Goal: Navigation & Orientation: Find specific page/section

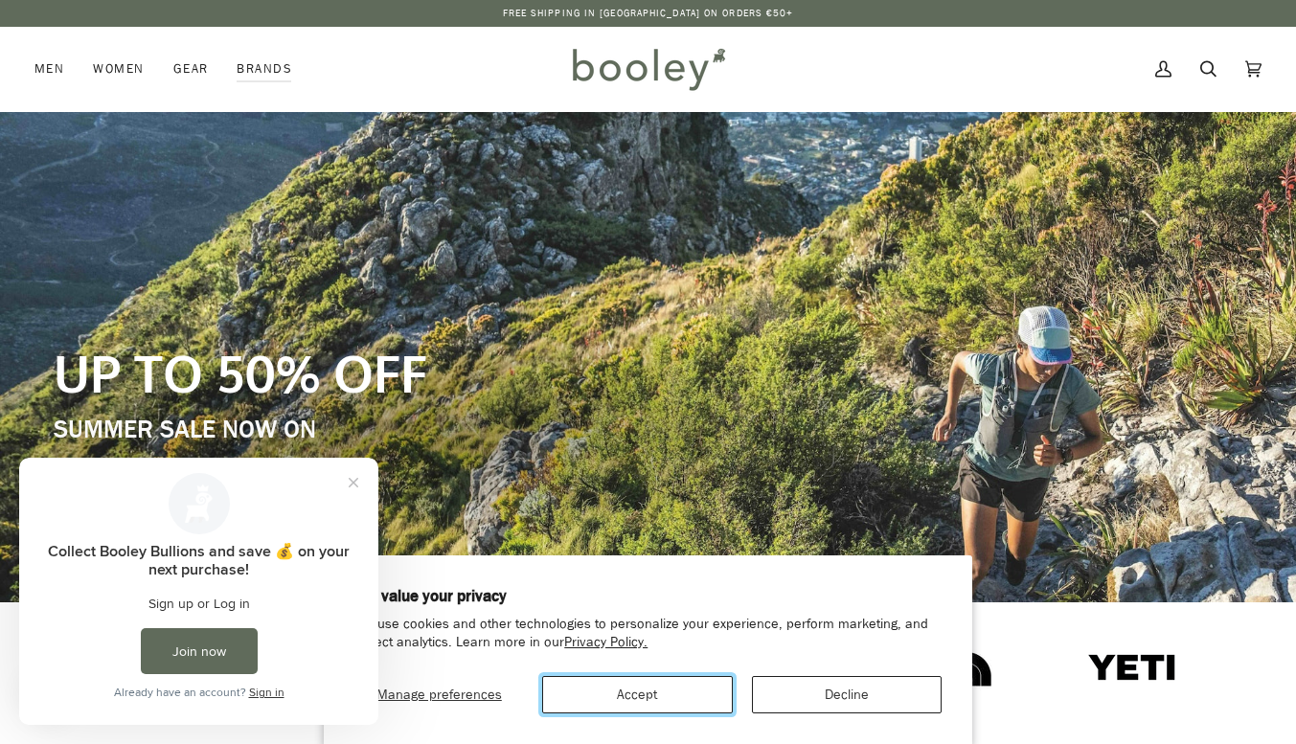
click at [590, 689] on button "Accept" at bounding box center [637, 694] width 190 height 37
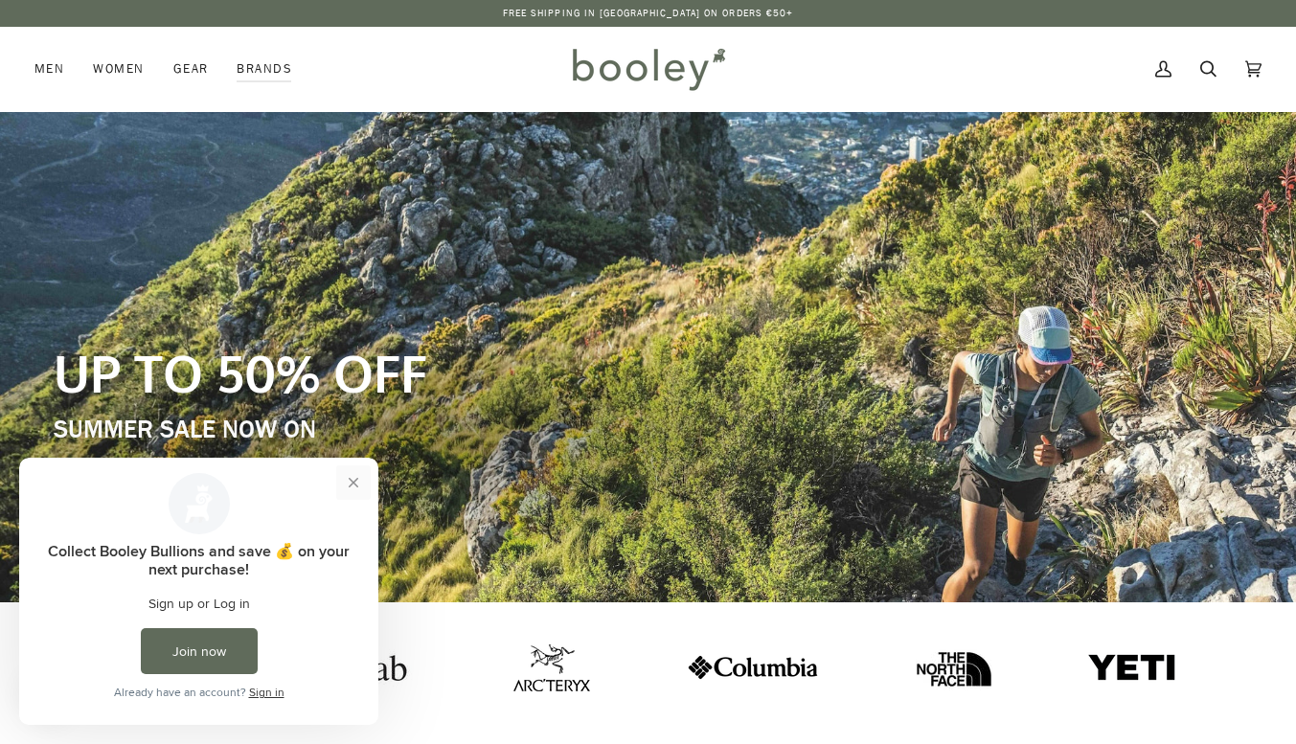
drag, startPoint x: 350, startPoint y: 480, endPoint x: 290, endPoint y: 793, distance: 318.8
click at [350, 480] on button "Close prompt" at bounding box center [353, 482] width 34 height 34
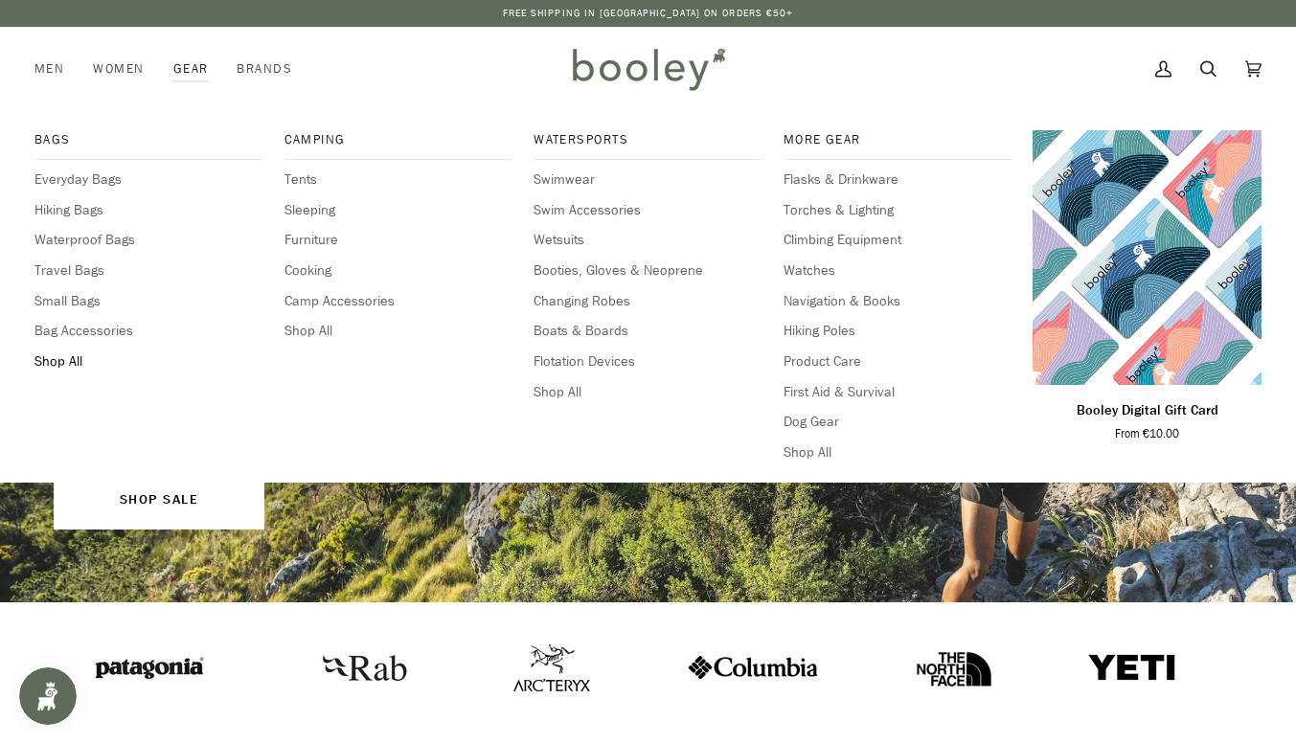
click at [45, 367] on span "Shop All" at bounding box center [148, 362] width 229 height 21
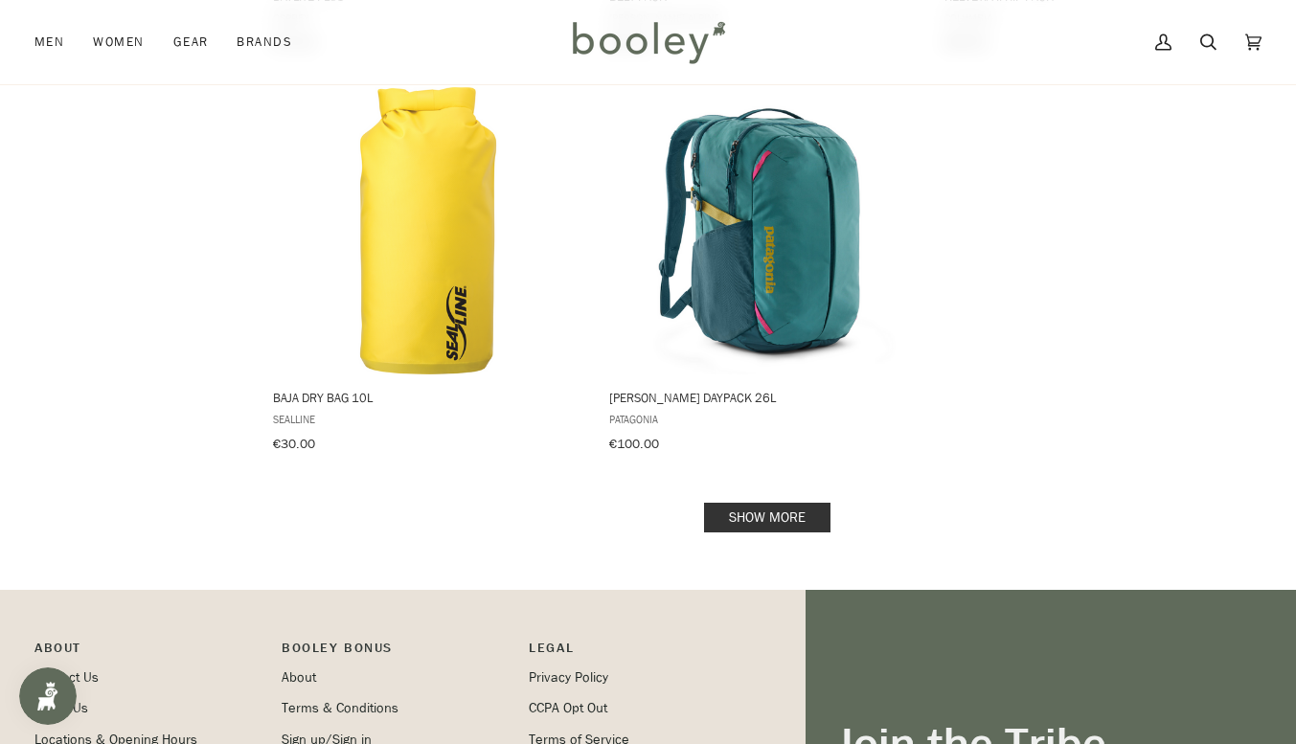
scroll to position [2668, 0]
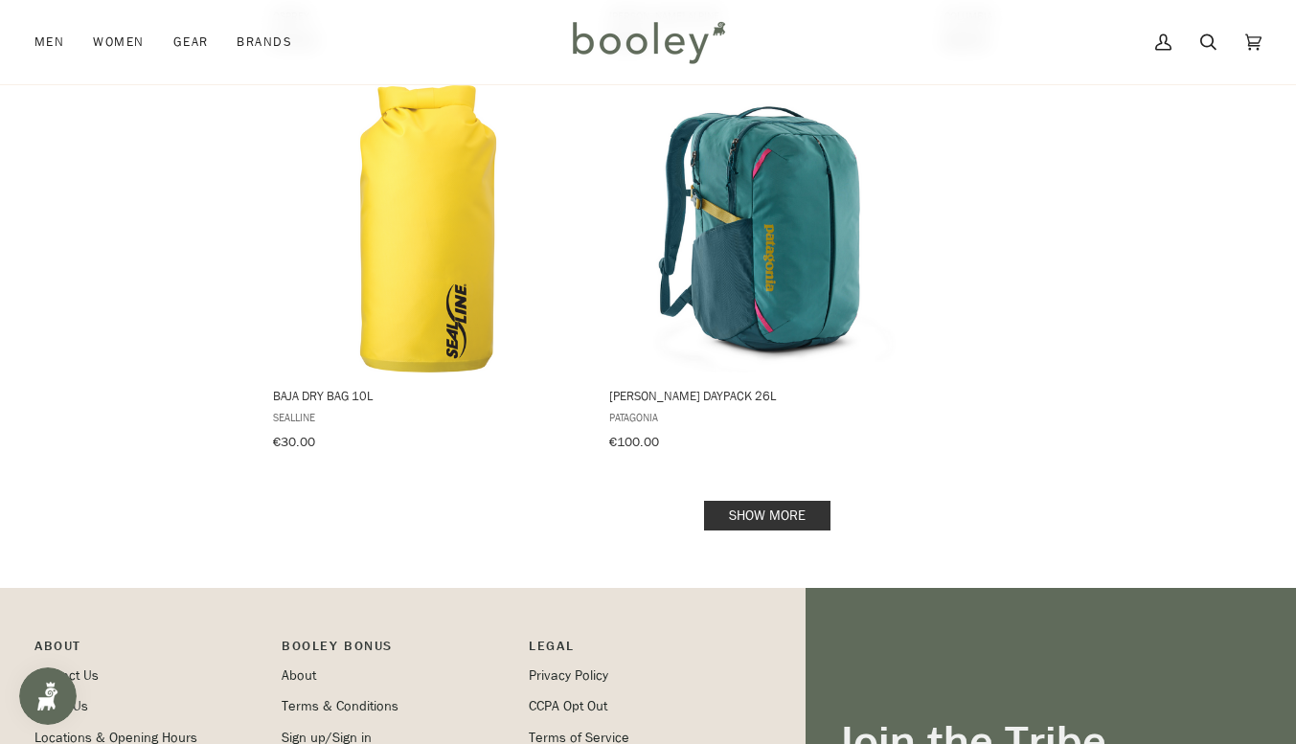
click at [769, 501] on link "Show more" at bounding box center [767, 516] width 126 height 30
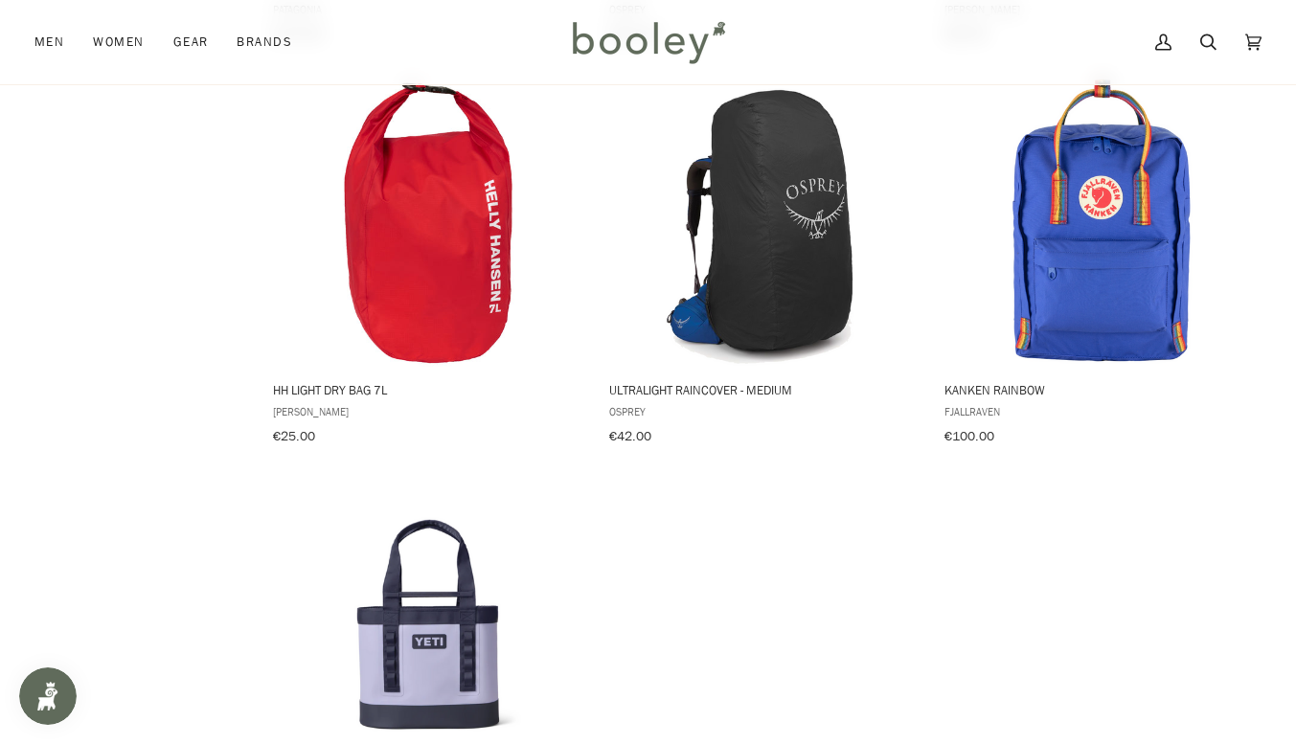
scroll to position [5413, 0]
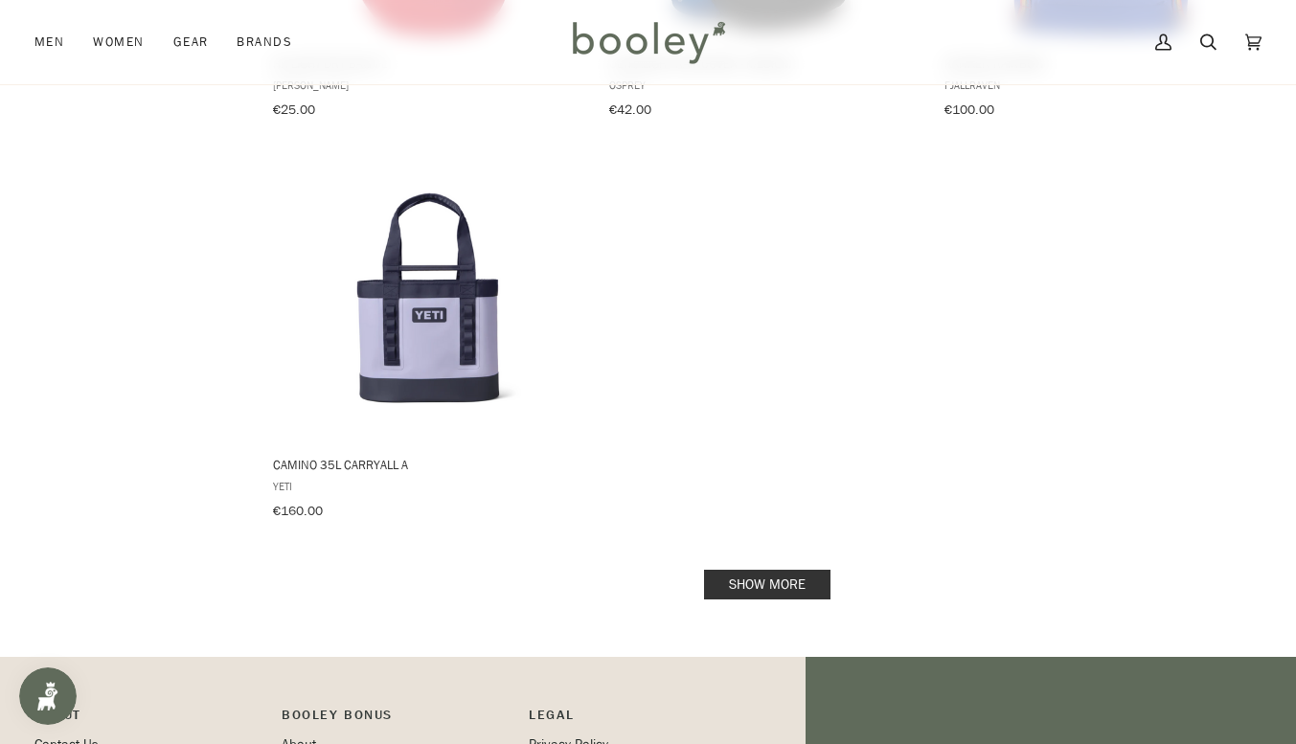
click at [763, 570] on link "Show more" at bounding box center [767, 585] width 126 height 30
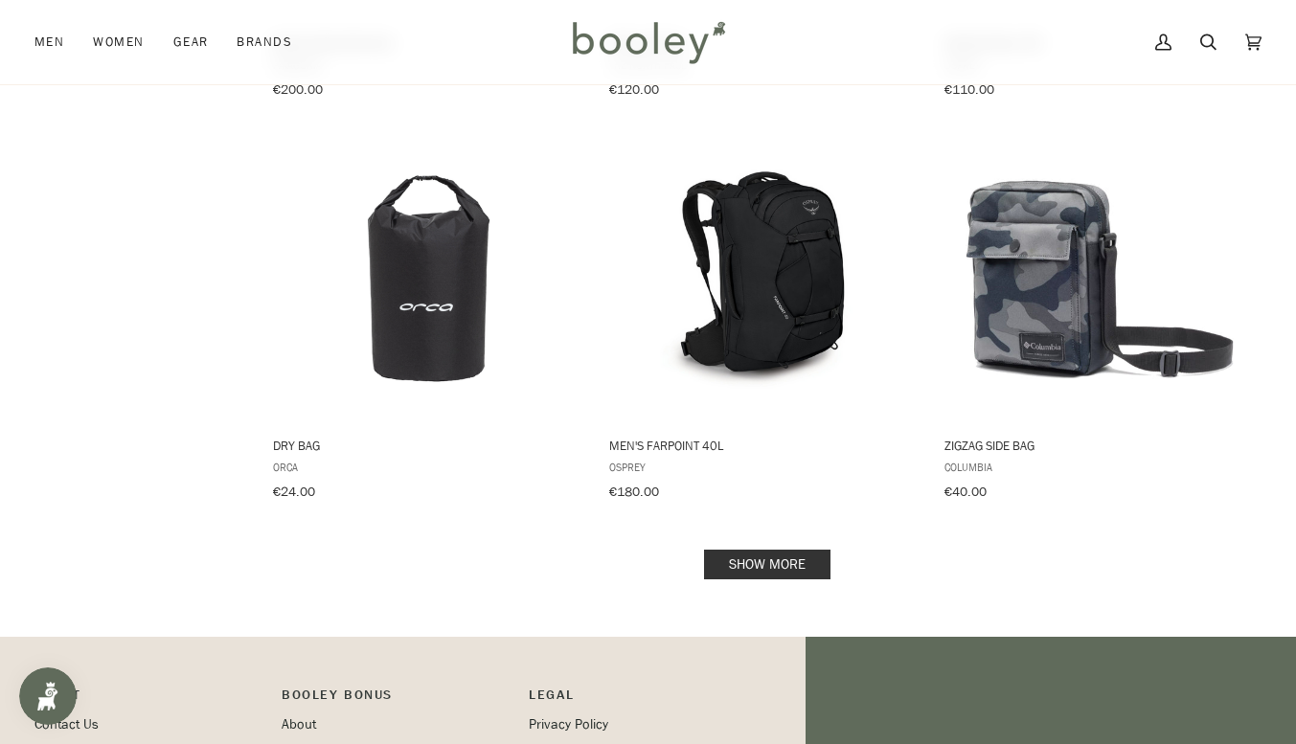
scroll to position [7844, 0]
click at [759, 549] on link "Show more" at bounding box center [767, 564] width 126 height 30
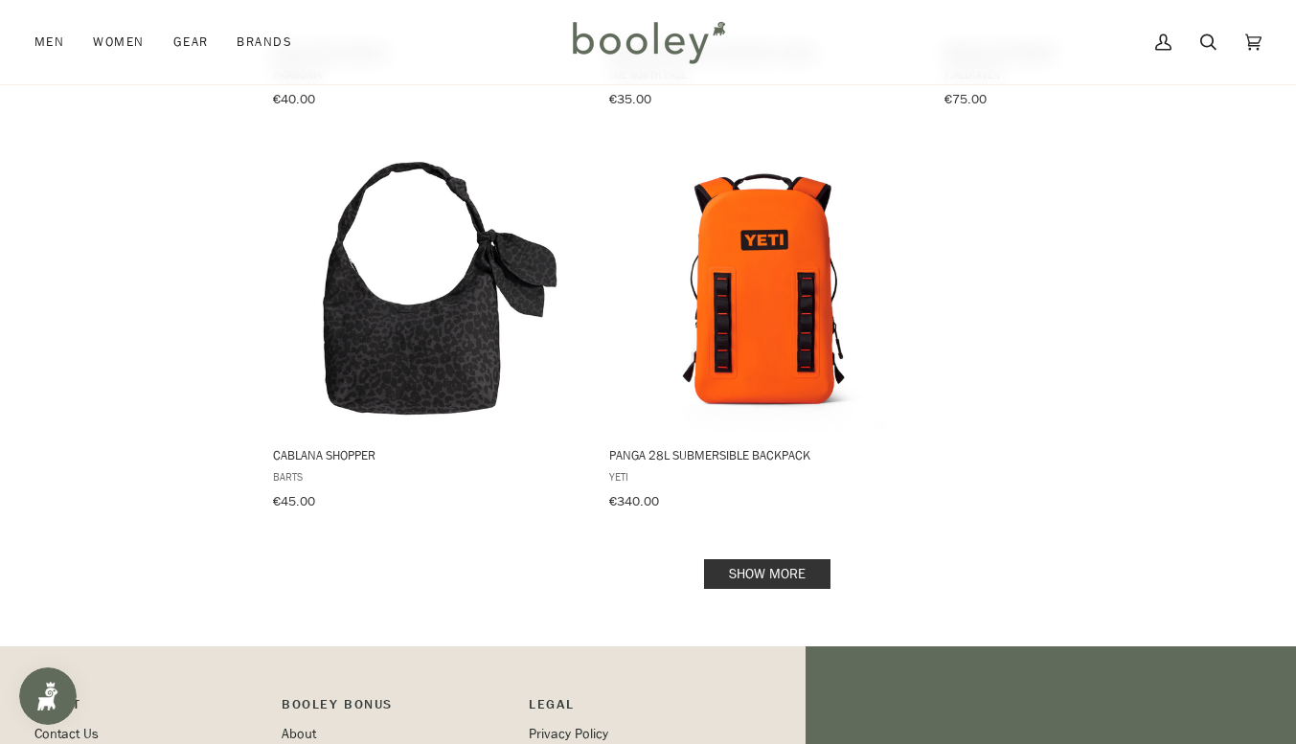
scroll to position [10651, 0]
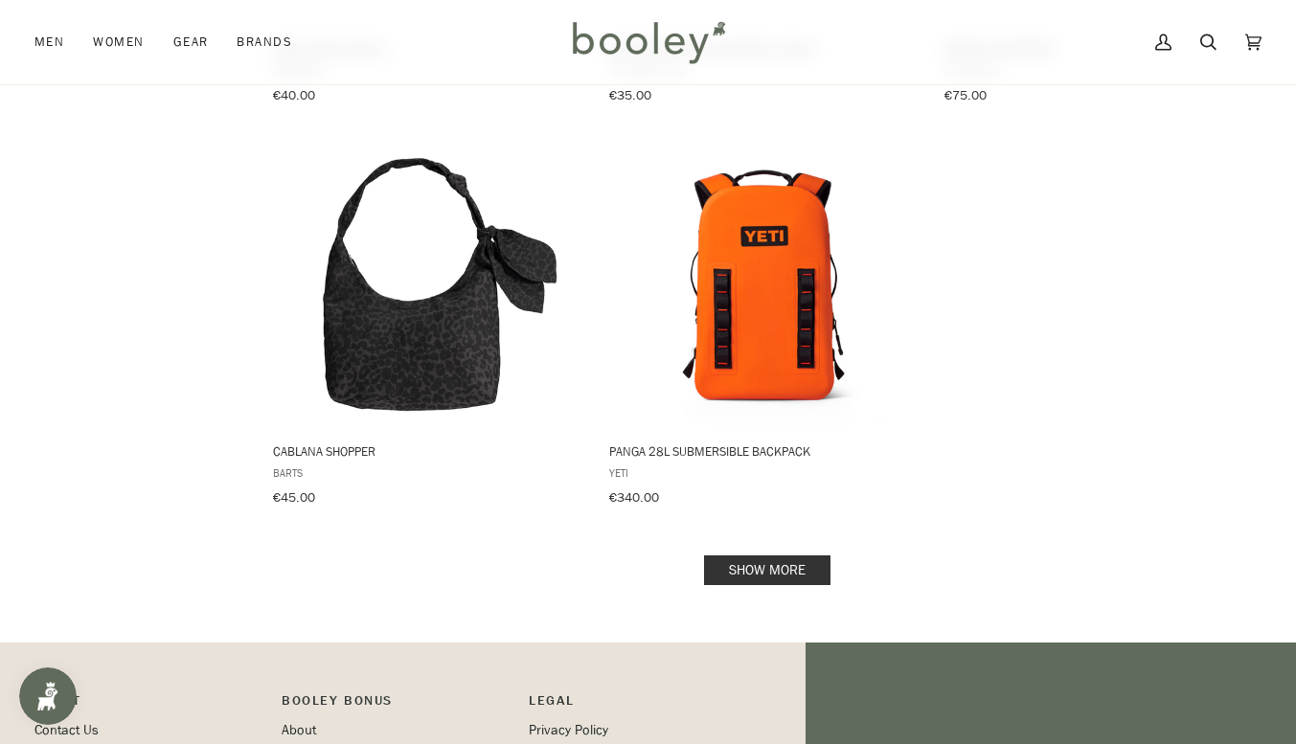
click at [776, 556] on link "Show more" at bounding box center [767, 571] width 126 height 30
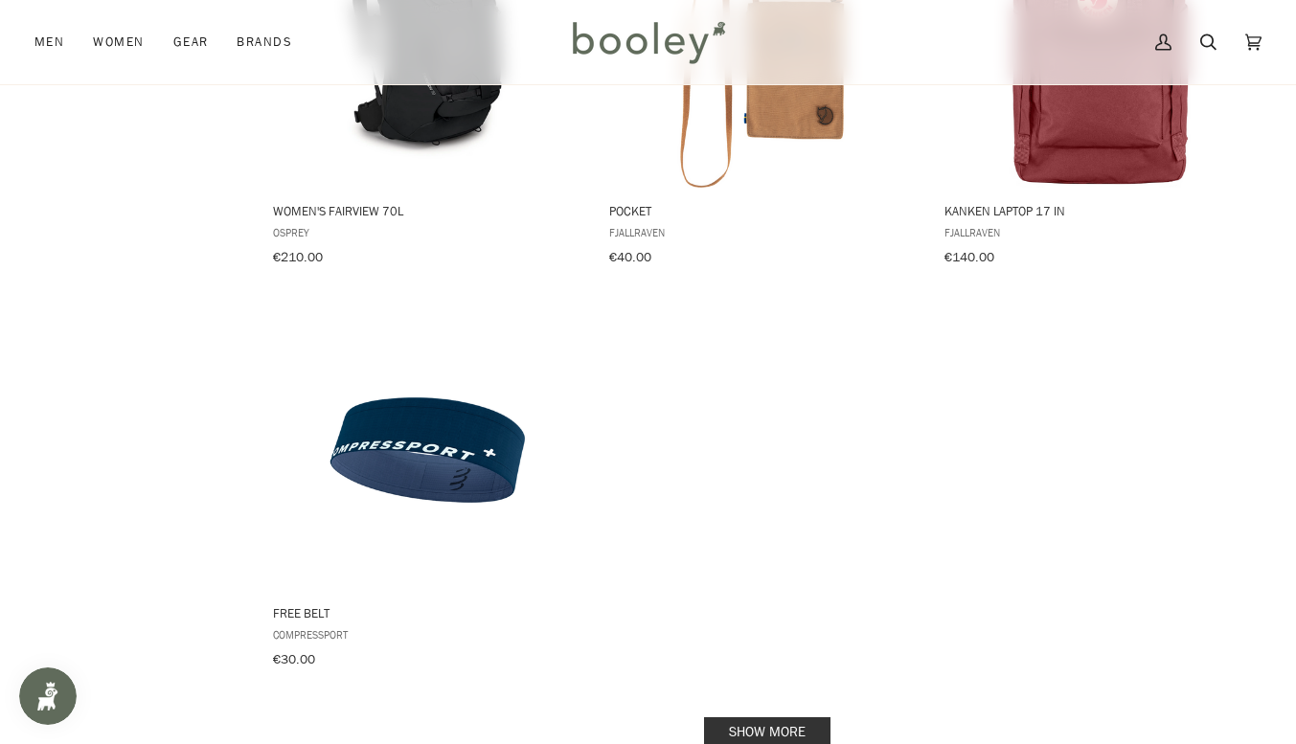
scroll to position [13303, 0]
click at [753, 716] on link "Show more" at bounding box center [767, 731] width 126 height 30
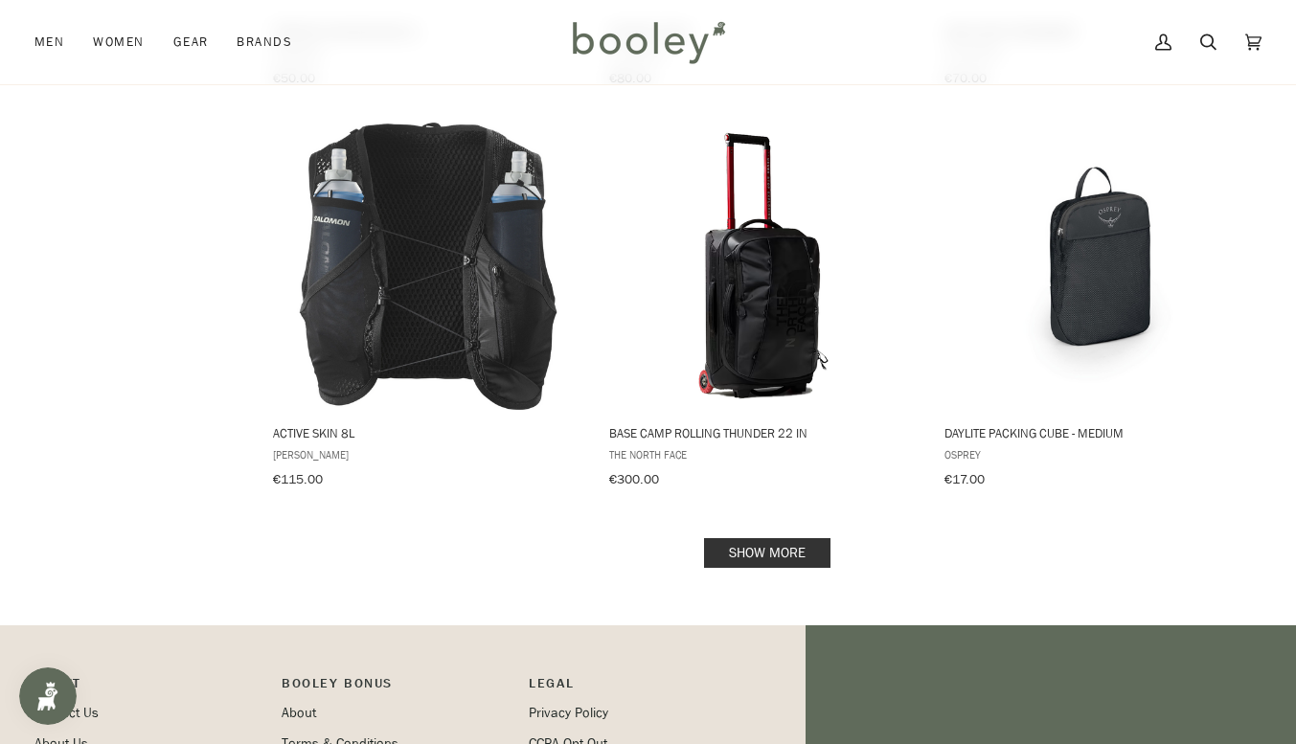
scroll to position [15921, 0]
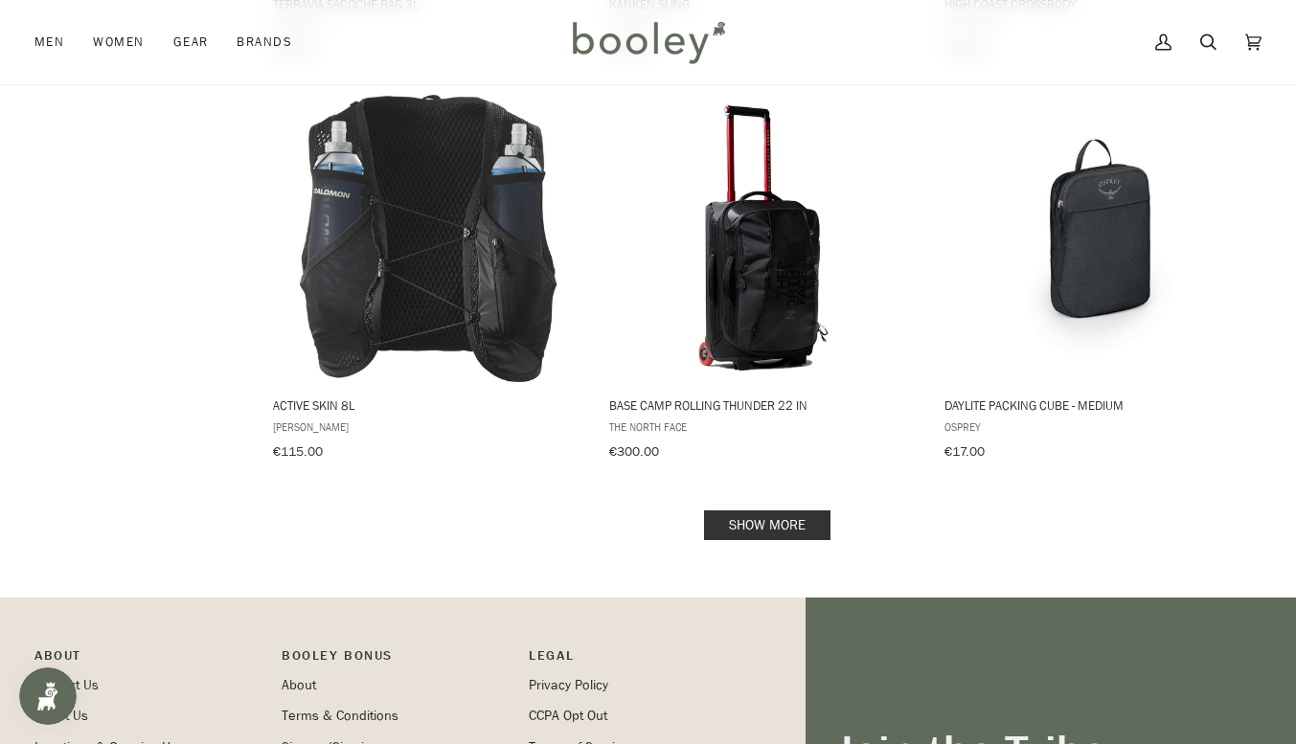
click at [782, 511] on link "Show more" at bounding box center [767, 526] width 126 height 30
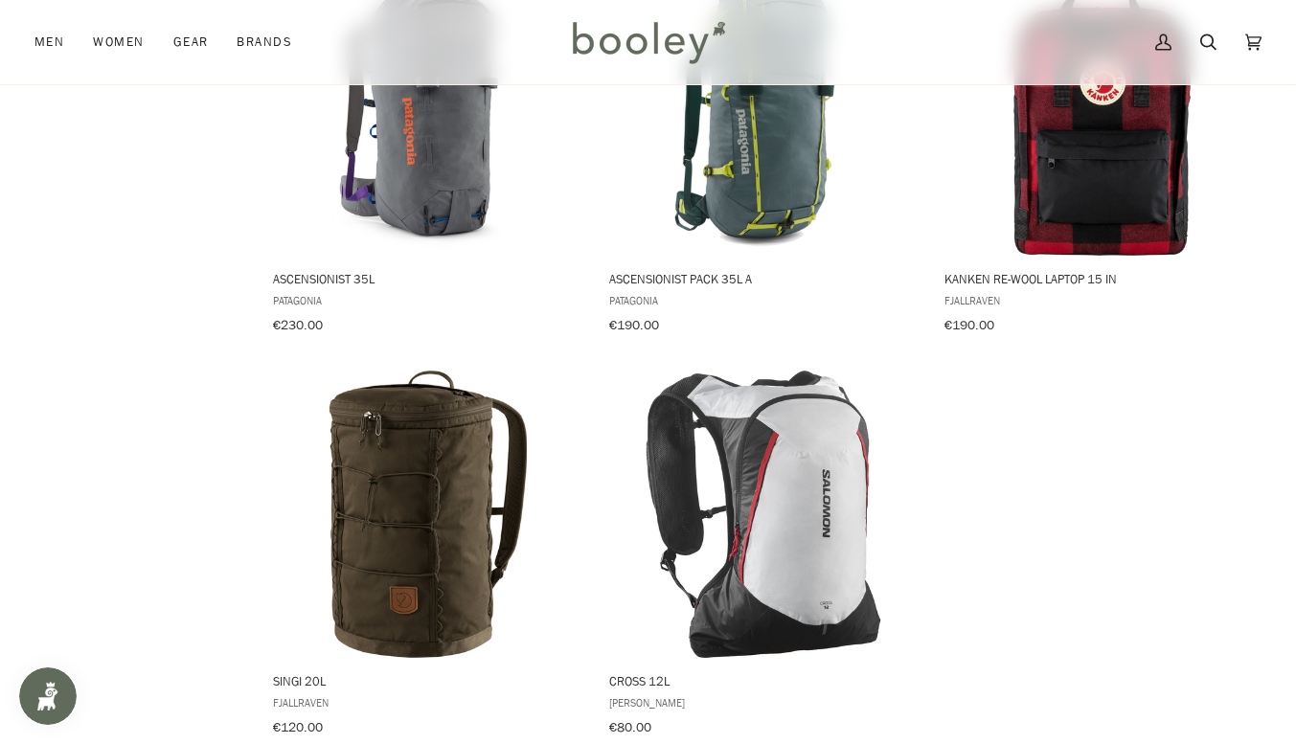
scroll to position [17068, 0]
